Goal: Task Accomplishment & Management: Complete application form

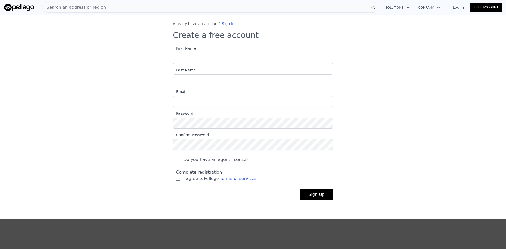
click at [224, 58] on input "First Name" at bounding box center [253, 58] width 160 height 11
type input "Mitchell"
type input "Meyer"
type input "mitchellkmeyer@gmail.com"
click at [177, 179] on input "I agree to Pellego terms of services" at bounding box center [178, 178] width 4 height 4
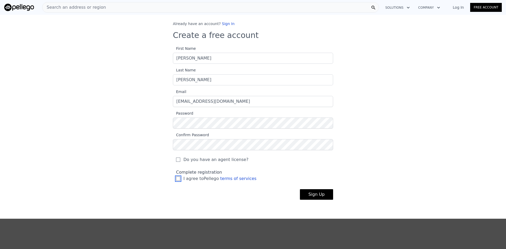
checkbox input "true"
click at [309, 194] on button "Sign Up" at bounding box center [316, 194] width 33 height 11
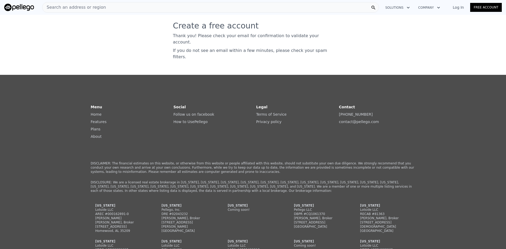
click at [68, 9] on span "Search an address or region" at bounding box center [73, 7] width 63 height 6
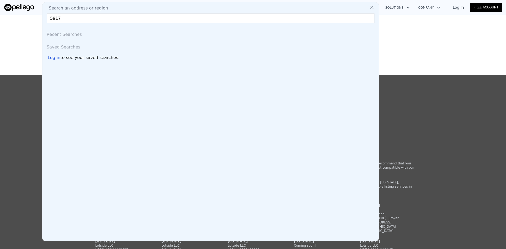
type input "5917"
